Goal: Information Seeking & Learning: Understand process/instructions

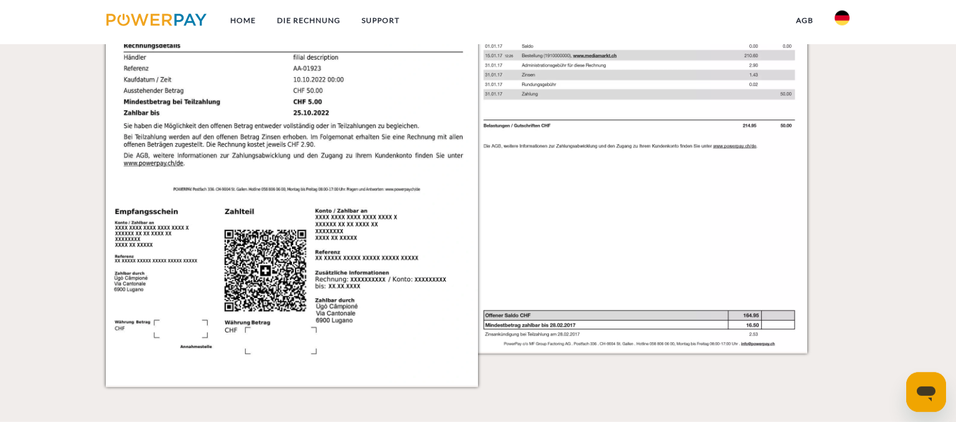
scroll to position [1290, 0]
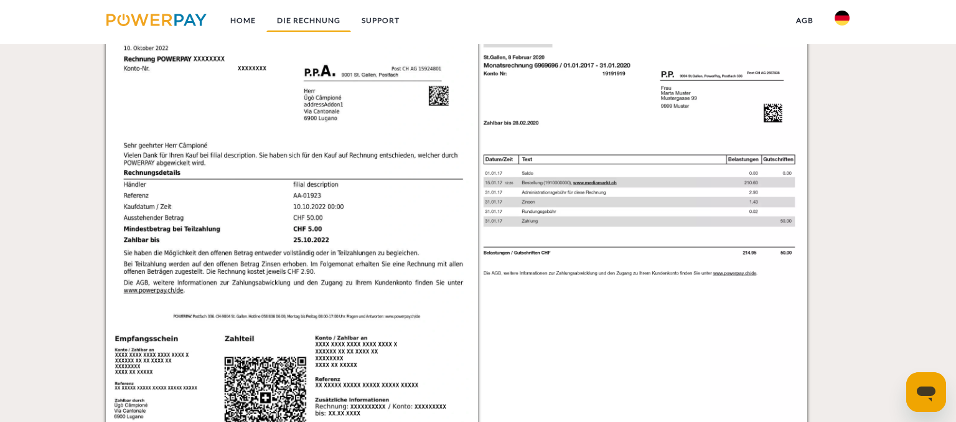
click at [302, 17] on link "DIE RECHNUNG" at bounding box center [308, 20] width 85 height 22
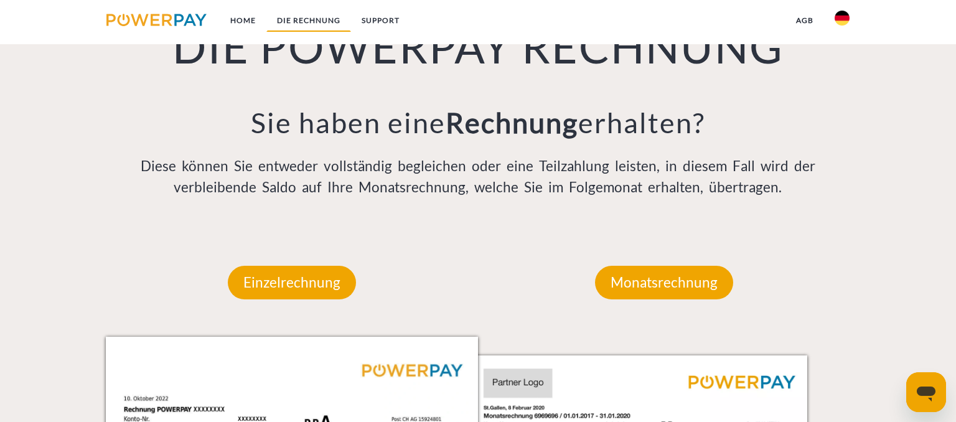
scroll to position [937, 0]
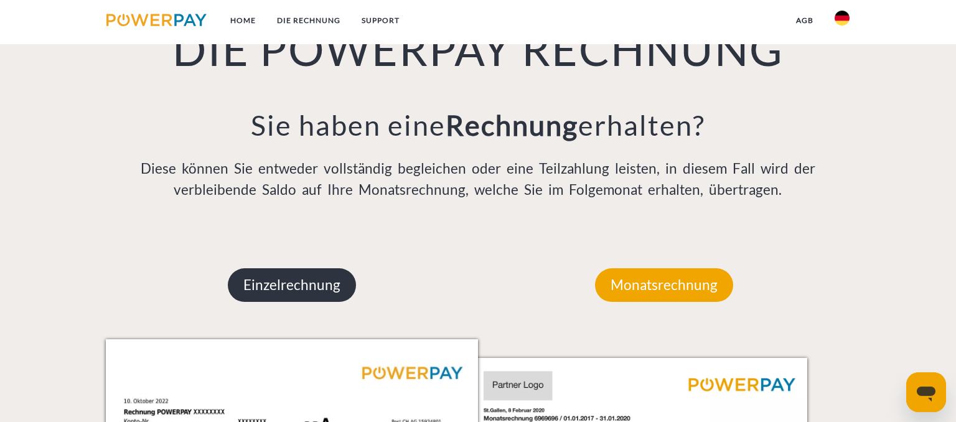
click at [244, 302] on p "Einzelrechnung" at bounding box center [292, 285] width 128 height 34
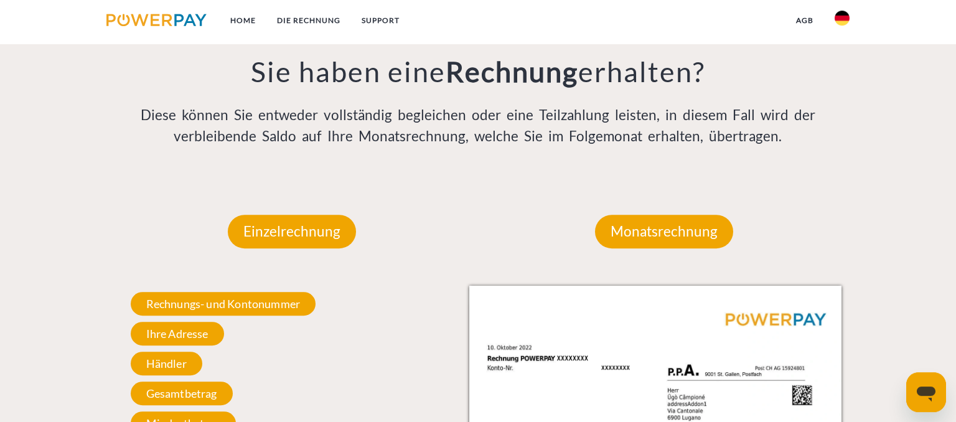
scroll to position [1098, 0]
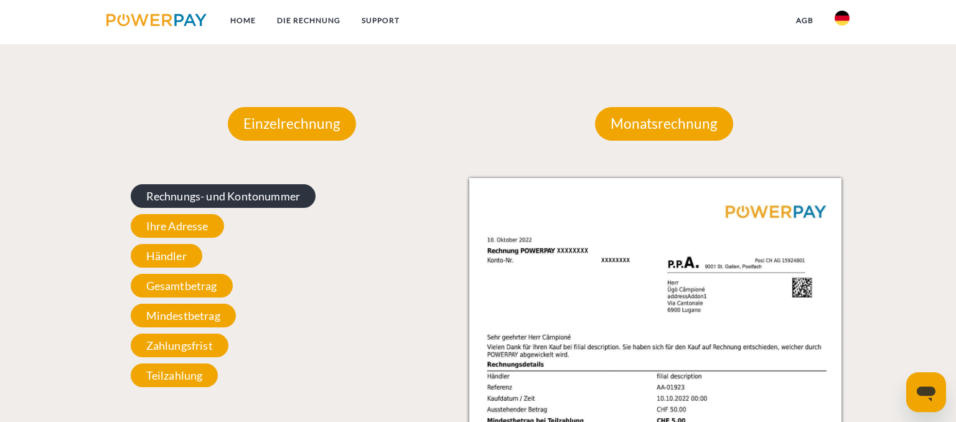
click at [209, 208] on span "Rechnungs- und Kontonummer" at bounding box center [223, 196] width 185 height 24
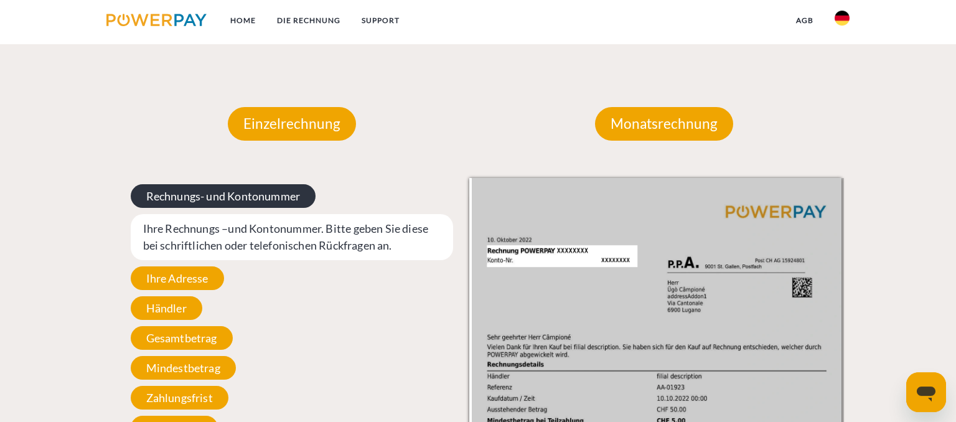
click at [235, 208] on span "Rechnungs- und Kontonummer" at bounding box center [223, 196] width 185 height 24
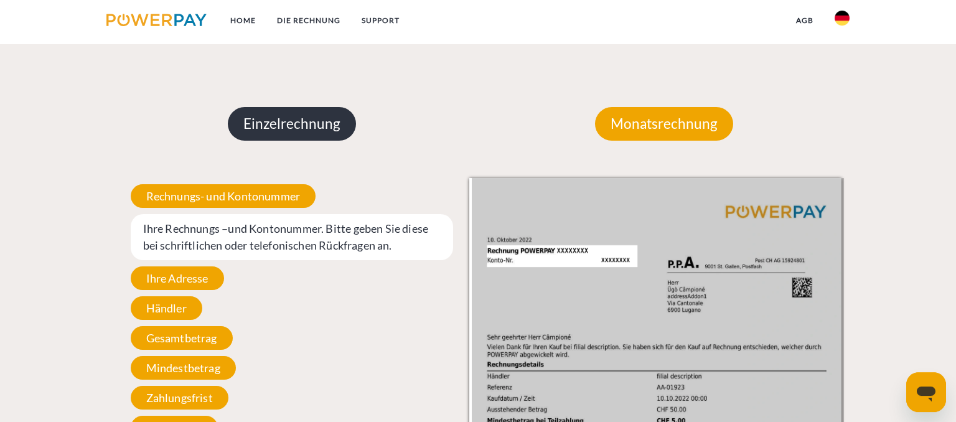
click at [289, 141] on p "Einzelrechnung" at bounding box center [292, 124] width 128 height 34
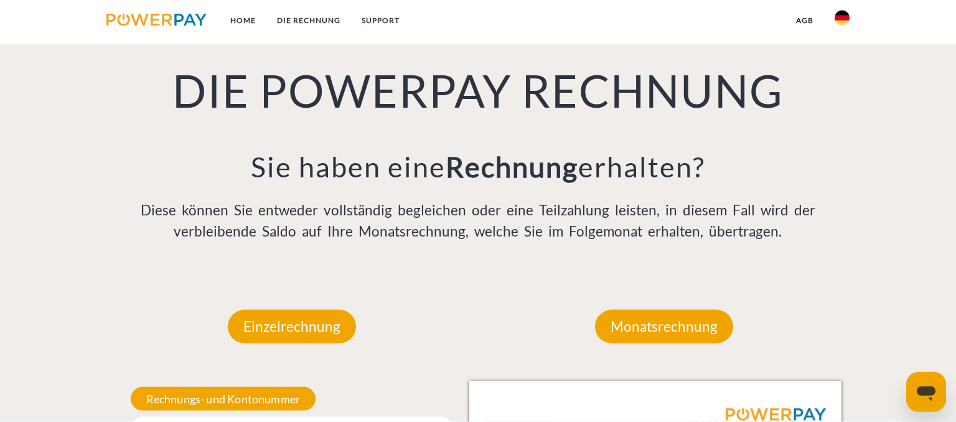
scroll to position [856, 0]
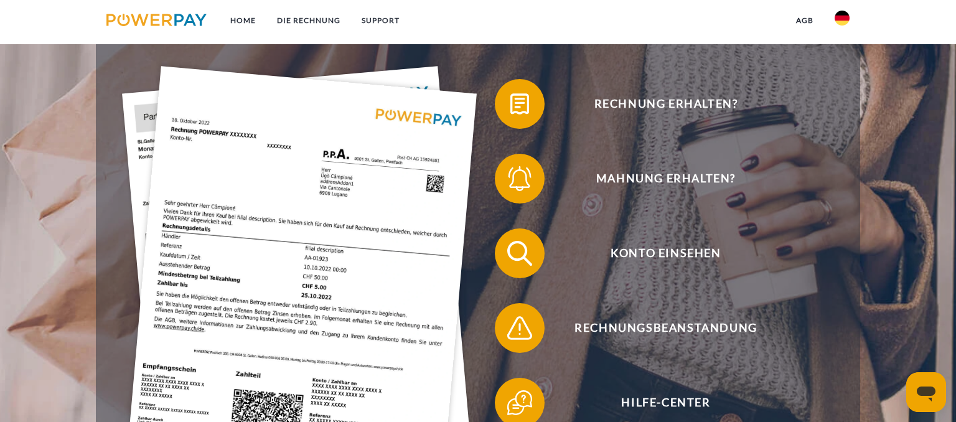
scroll to position [161, 0]
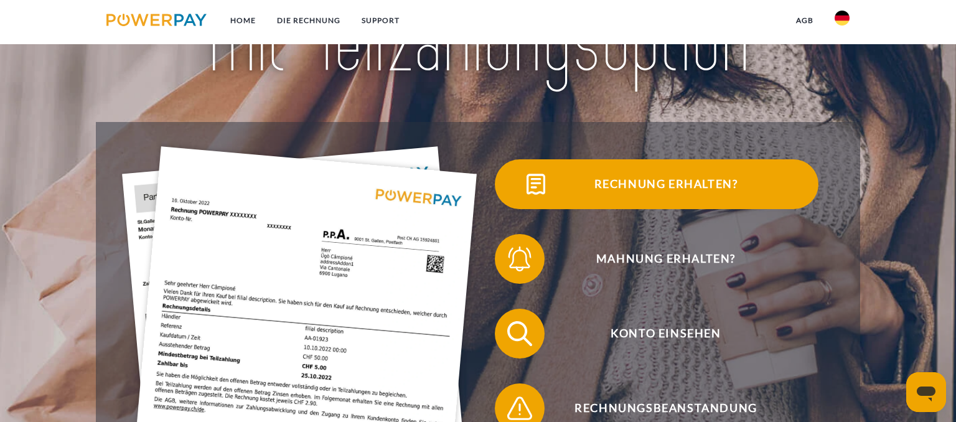
click at [590, 185] on span "Rechnung erhalten?" at bounding box center [665, 184] width 305 height 50
